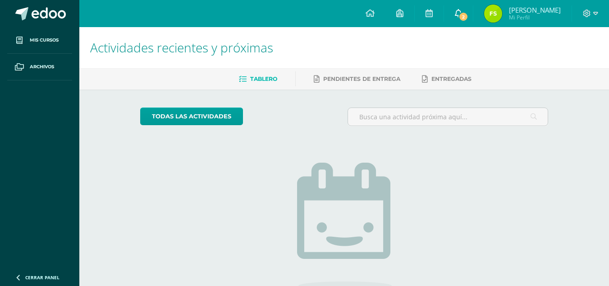
click at [461, 9] on link "2" at bounding box center [458, 13] width 29 height 27
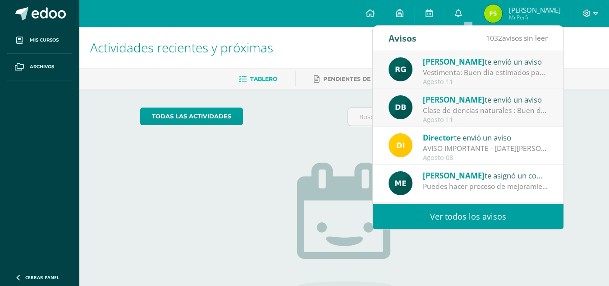
click at [502, 17] on img at bounding box center [494, 14] width 18 height 18
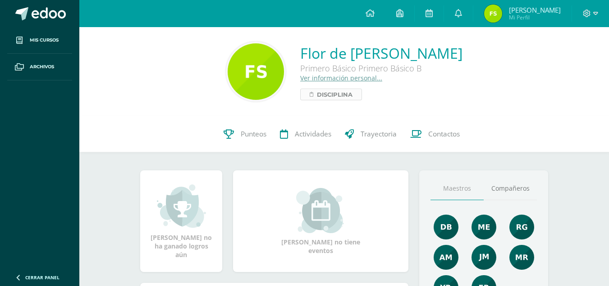
click at [317, 97] on span "Disciplina" at bounding box center [335, 94] width 36 height 11
